Goal: Information Seeking & Learning: Learn about a topic

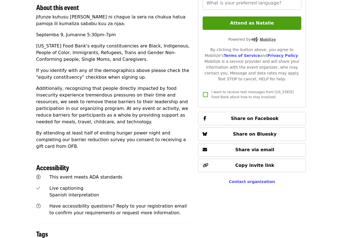
scroll to position [141, 0]
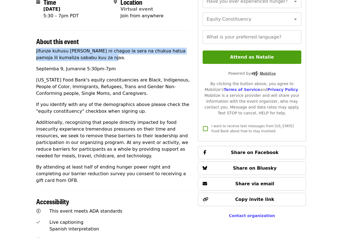
drag, startPoint x: 34, startPoint y: 49, endPoint x: 100, endPoint y: 58, distance: 66.0
click at [100, 58] on div "Time Tuesday, September 9 5:30 – 7pm PDT Location Virtual event Join from anywh…" at bounding box center [171, 106] width 279 height 389
copy p "Jifunze kuhusu jinsi Njaa ni chaguo la sera na chukua hatua pamoja ili kumaliza…"
